Goal: Go to known website: Access a specific website the user already knows

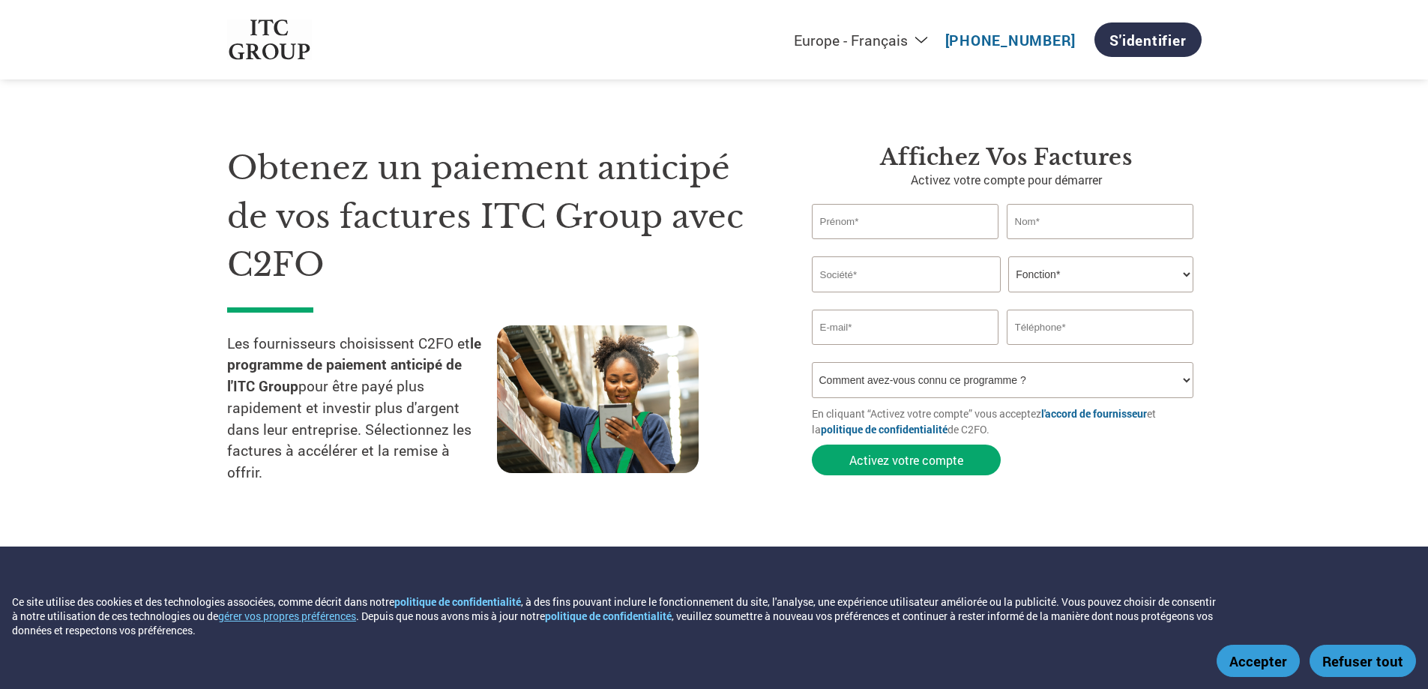
select select "fr-FR"
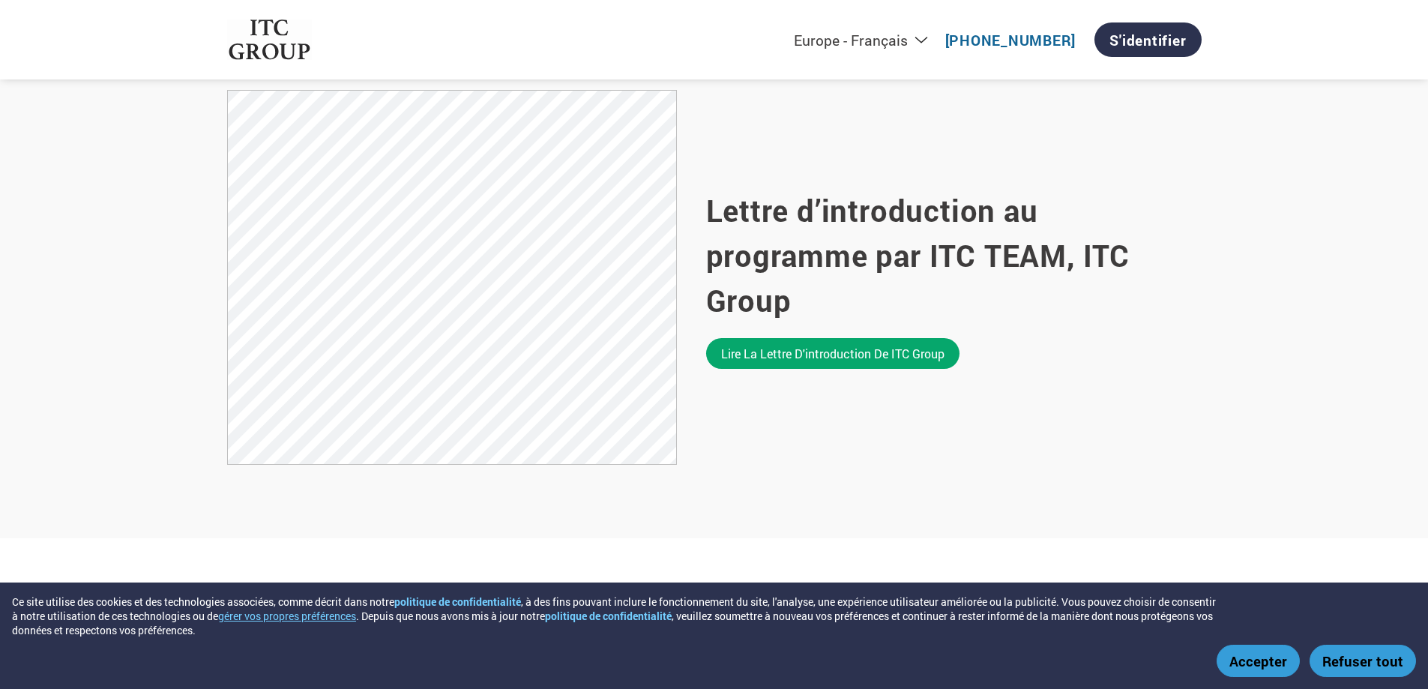
scroll to position [450, 0]
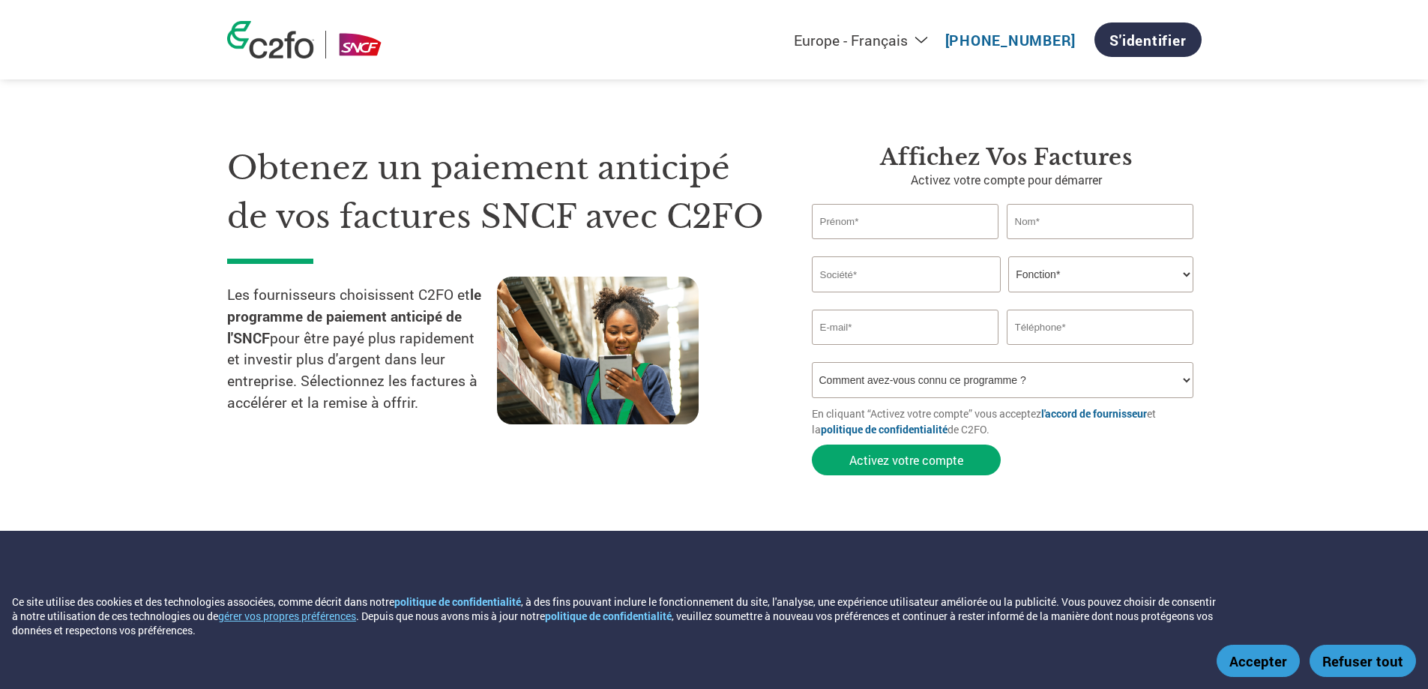
select select "fr-FR"
